Goal: Task Accomplishment & Management: Complete application form

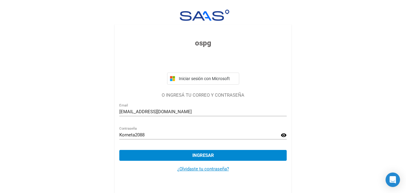
scroll to position [8, 0]
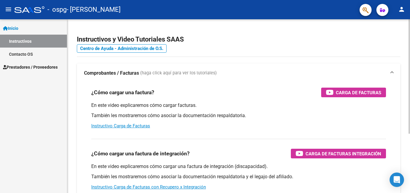
scroll to position [90, 0]
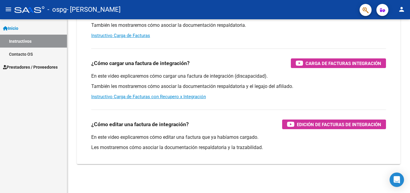
click at [14, 29] on span "Inicio" at bounding box center [10, 28] width 15 height 7
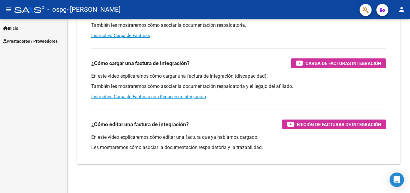
click at [14, 29] on span "Inicio" at bounding box center [10, 28] width 15 height 7
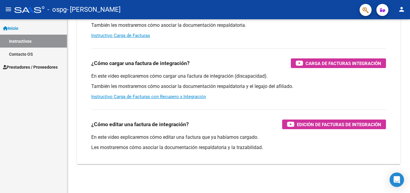
click at [18, 65] on span "Prestadores / Proveedores" at bounding box center [30, 67] width 55 height 7
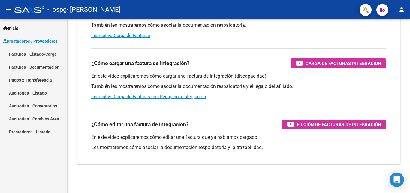
click at [26, 53] on link "Facturas - Listado/Carga" at bounding box center [33, 53] width 67 height 13
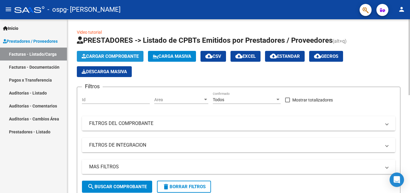
click at [102, 56] on span "Cargar Comprobante" at bounding box center [110, 55] width 57 height 5
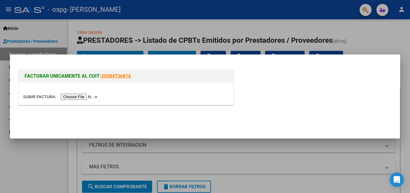
click at [81, 98] on input "file" at bounding box center [61, 96] width 76 height 6
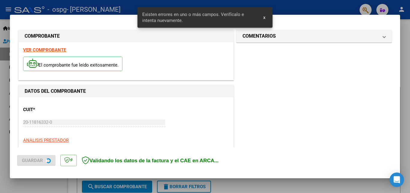
scroll to position [147, 0]
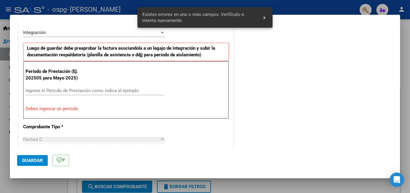
click at [50, 88] on input "Ingrese el Período de Prestación como indica el ejemplo" at bounding box center [95, 90] width 139 height 5
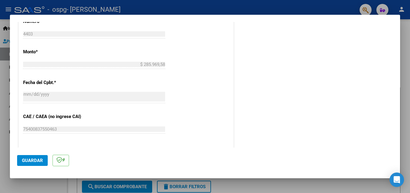
scroll to position [357, 0]
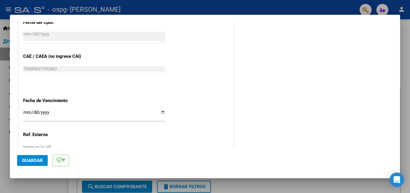
type input "202509"
click at [30, 114] on input "Ingresar la fecha" at bounding box center [94, 115] width 142 height 10
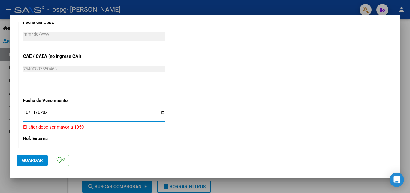
type input "[DATE]"
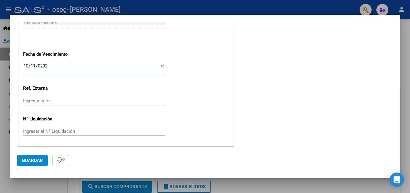
click at [37, 159] on span "Guardar" at bounding box center [32, 159] width 21 height 5
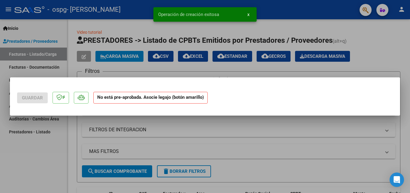
scroll to position [0, 0]
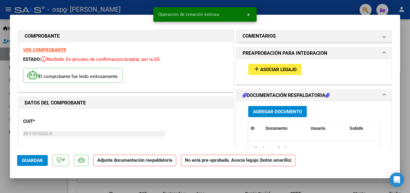
click at [279, 110] on span "Agregar Documento" at bounding box center [277, 111] width 49 height 5
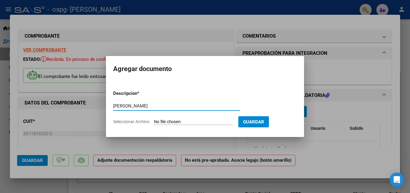
type input "[PERSON_NAME]"
click at [195, 121] on input "Seleccionar Archivo" at bounding box center [194, 122] width 80 height 6
type input "C:\fakepath\[PERSON_NAME] .pdf"
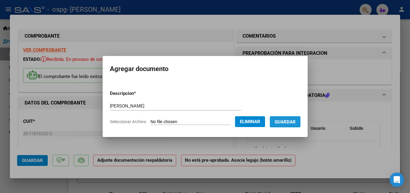
click at [291, 124] on span "Guardar" at bounding box center [285, 121] width 21 height 5
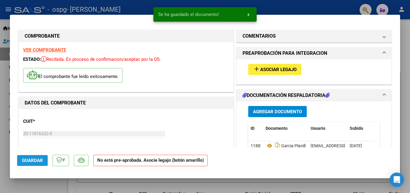
click at [33, 165] on button "Guardar" at bounding box center [32, 160] width 31 height 11
click at [248, 14] on span "x" at bounding box center [249, 14] width 2 height 5
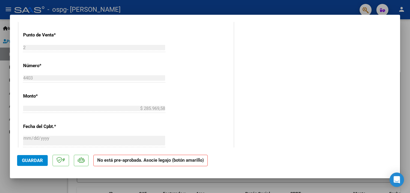
scroll to position [216, 0]
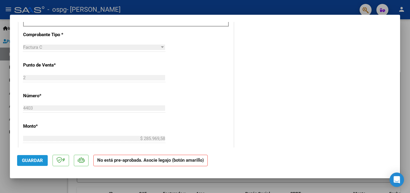
click at [25, 156] on button "Guardar" at bounding box center [32, 160] width 31 height 11
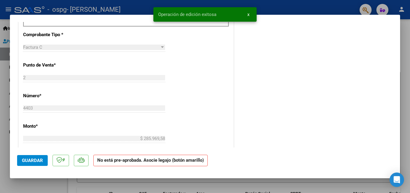
click at [249, 14] on span "x" at bounding box center [249, 14] width 2 height 5
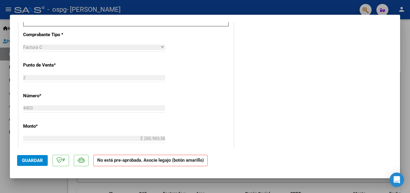
click at [274, 6] on div at bounding box center [205, 96] width 410 height 193
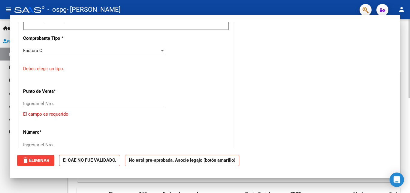
scroll to position [0, 0]
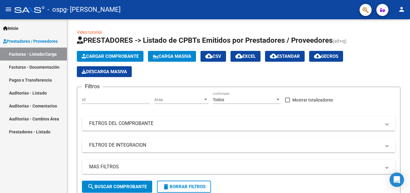
click at [28, 53] on link "Facturas - Listado/Carga" at bounding box center [33, 53] width 67 height 13
